Goal: Task Accomplishment & Management: Use online tool/utility

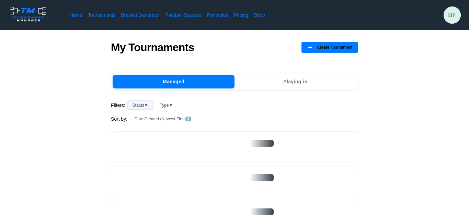
click at [142, 105] on button "Status ▼" at bounding box center [140, 105] width 25 height 8
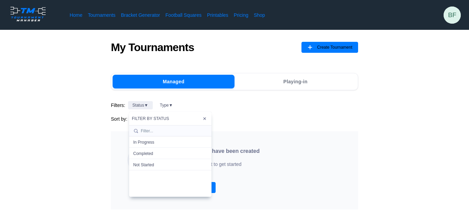
click at [285, 93] on div "My Tournaments Create Tournament Managed Playing-in Filters: Status ▼ Type ▼ So…" at bounding box center [234, 125] width 247 height 169
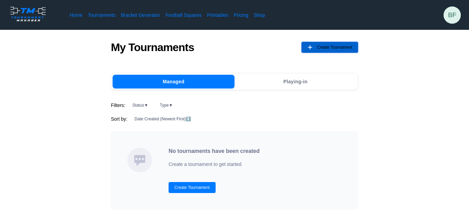
click at [305, 49] on button "Create Tournament" at bounding box center [329, 47] width 57 height 11
